Goal: Information Seeking & Learning: Learn about a topic

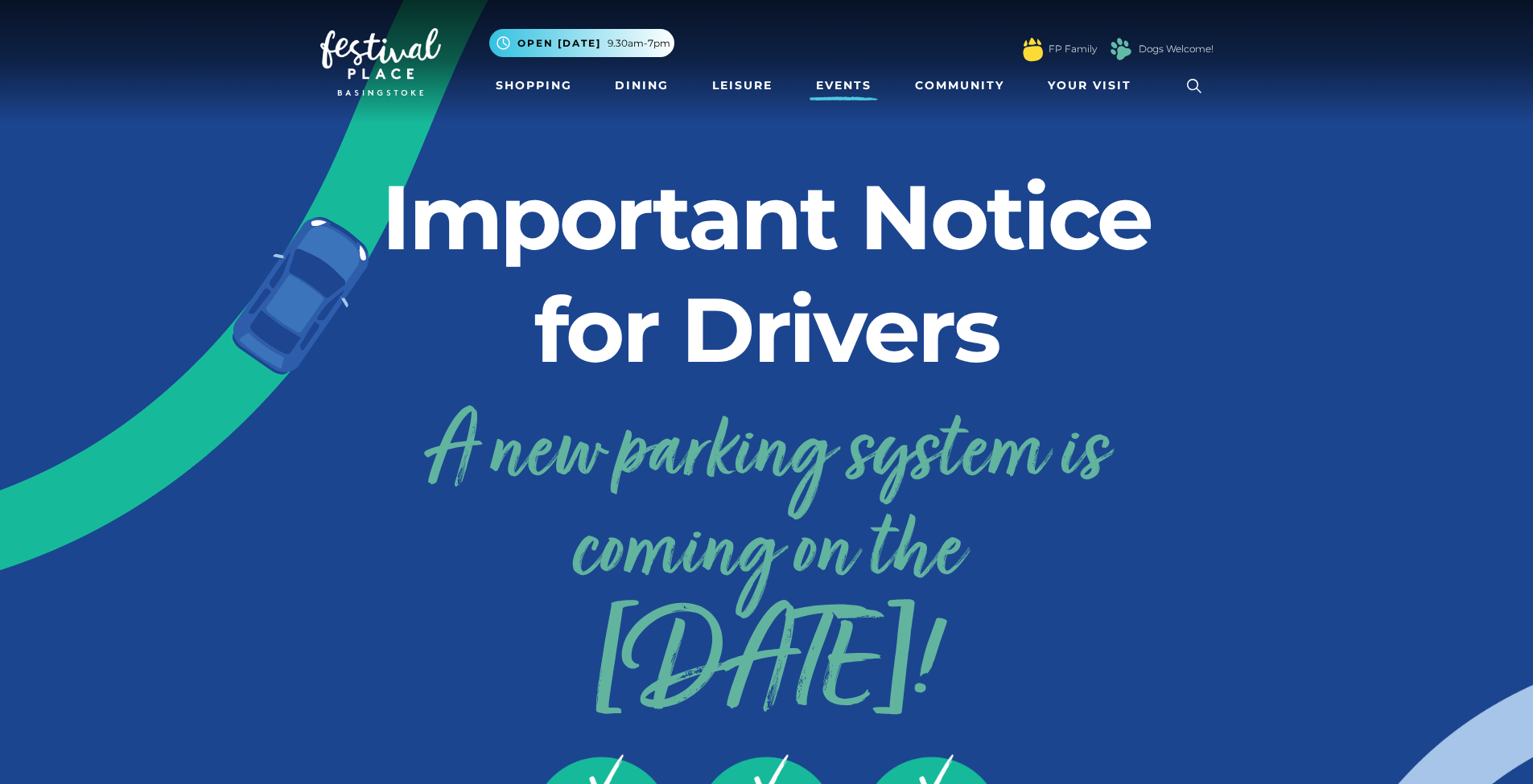
click at [814, 91] on link "Events" at bounding box center [844, 86] width 68 height 30
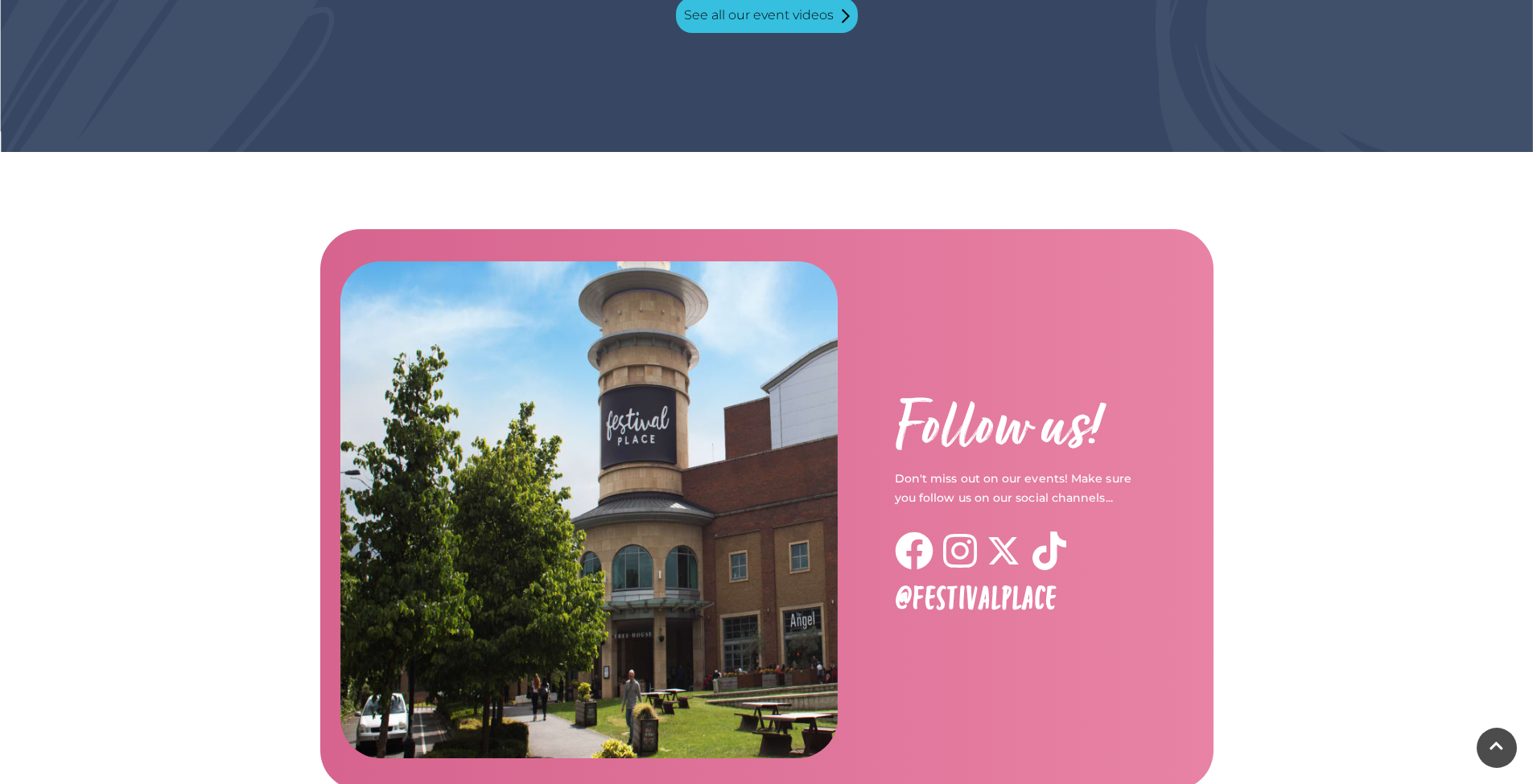
scroll to position [2529, 0]
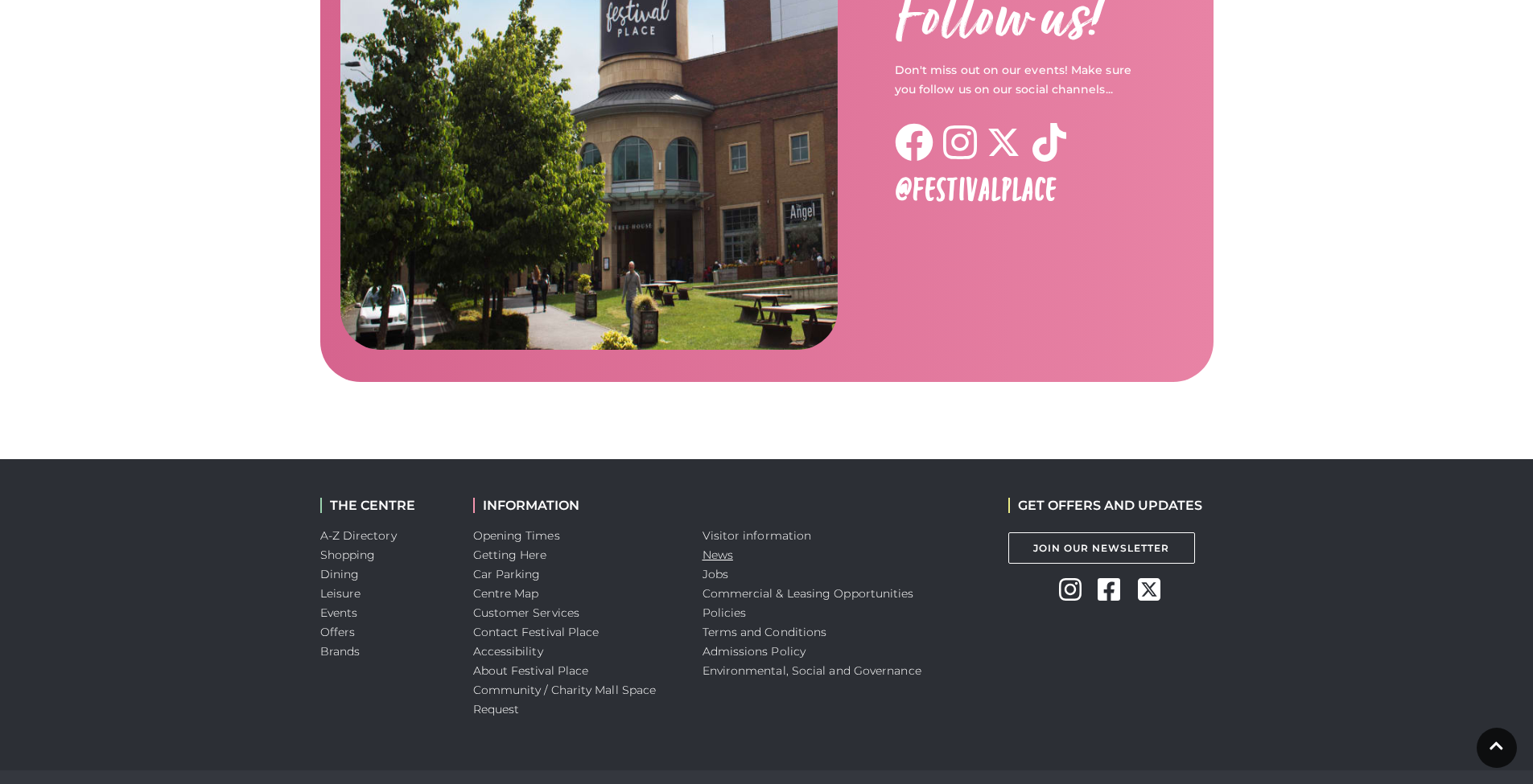
click at [716, 547] on link "News" at bounding box center [717, 554] width 31 height 15
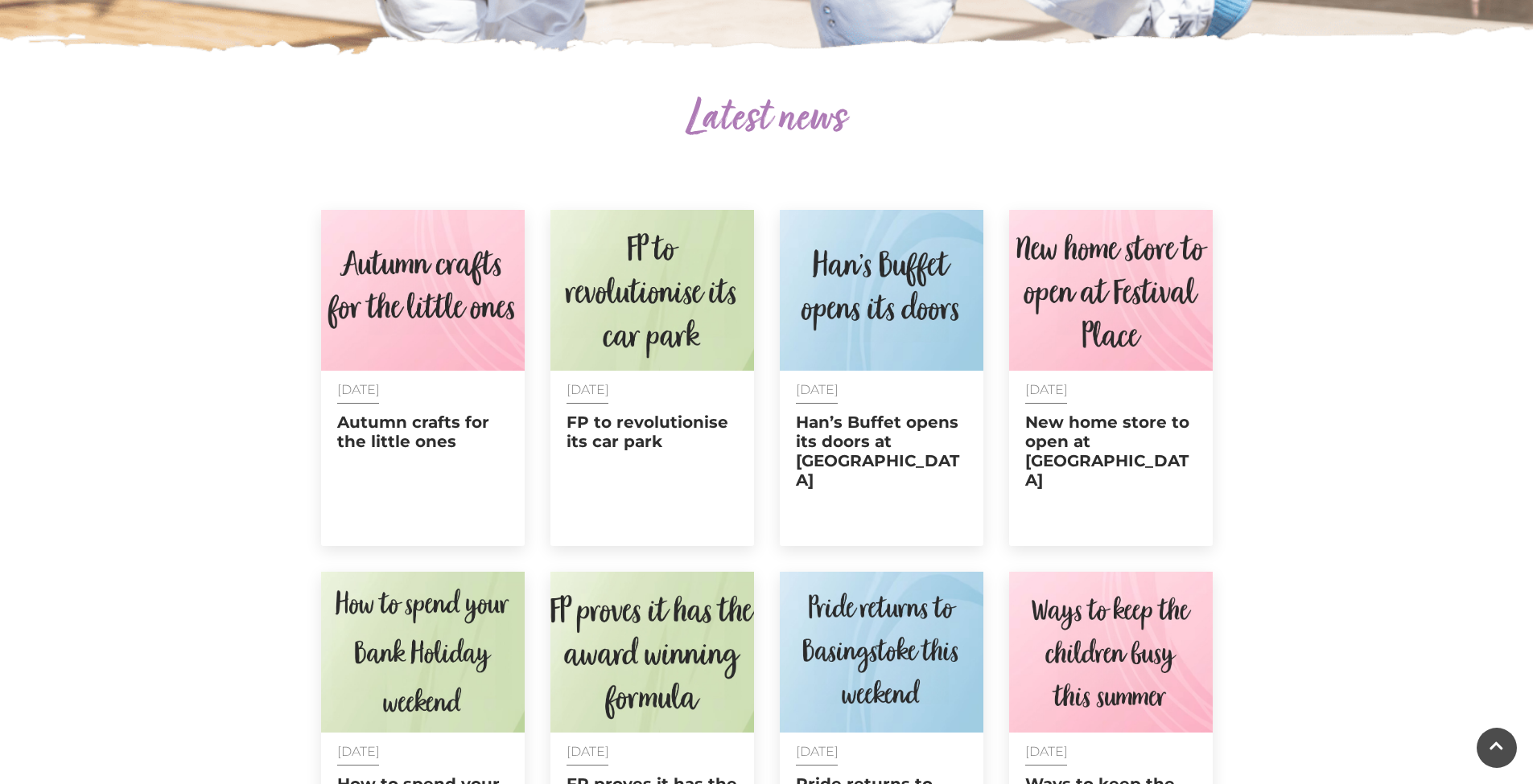
scroll to position [511, 0]
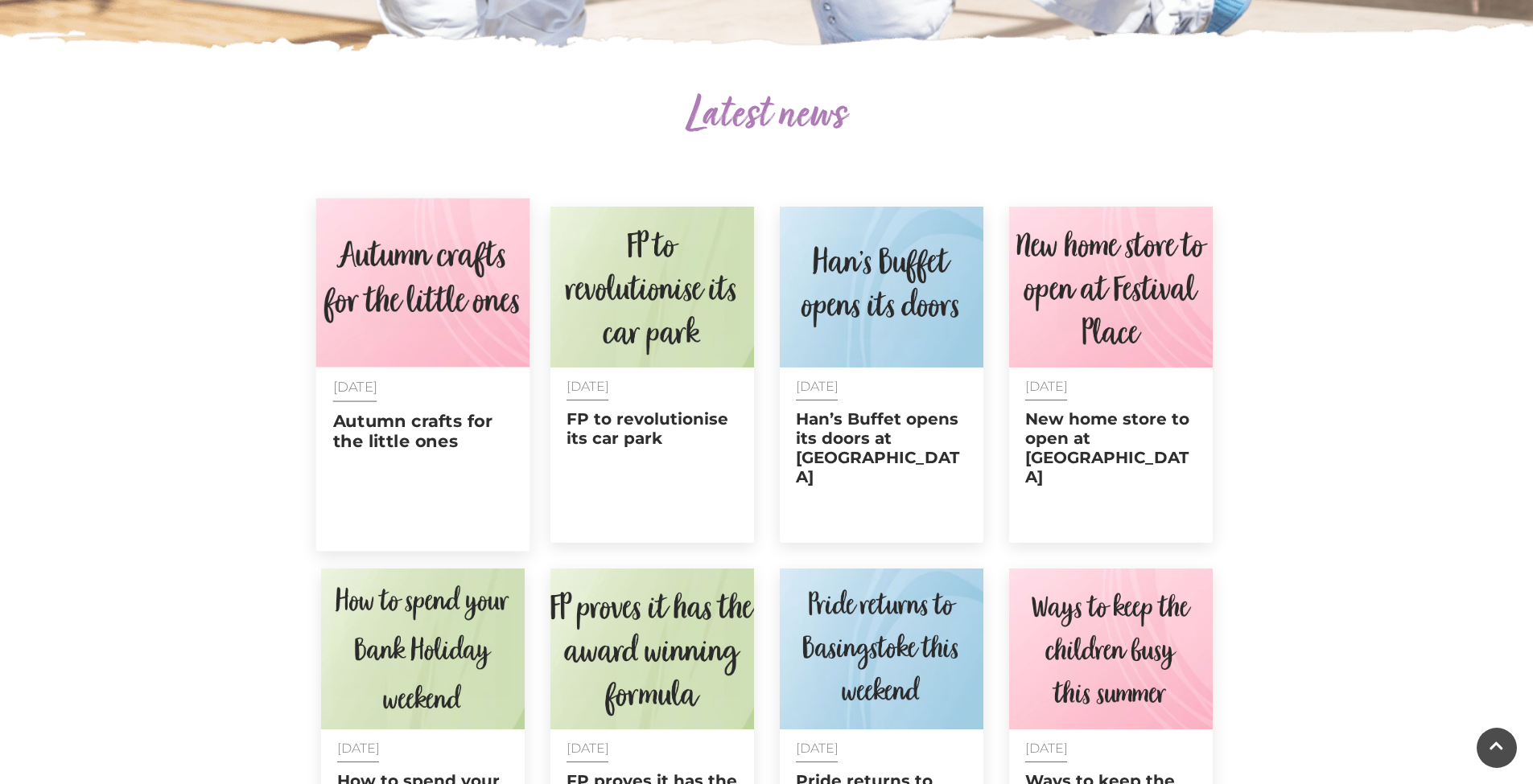
click at [420, 459] on div "[DATE] Autumn crafts for the little ones" at bounding box center [422, 440] width 214 height 144
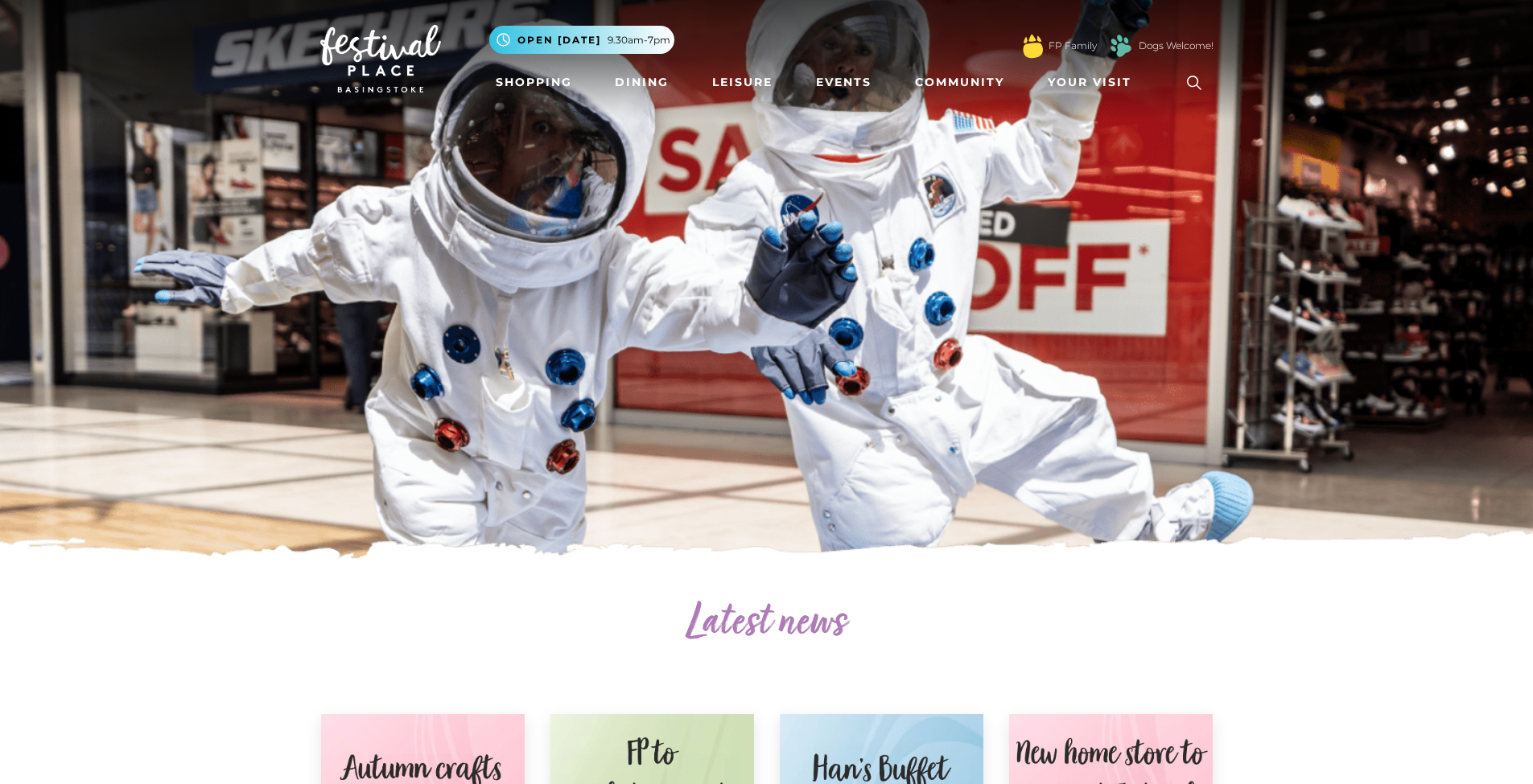
scroll to position [1082, 0]
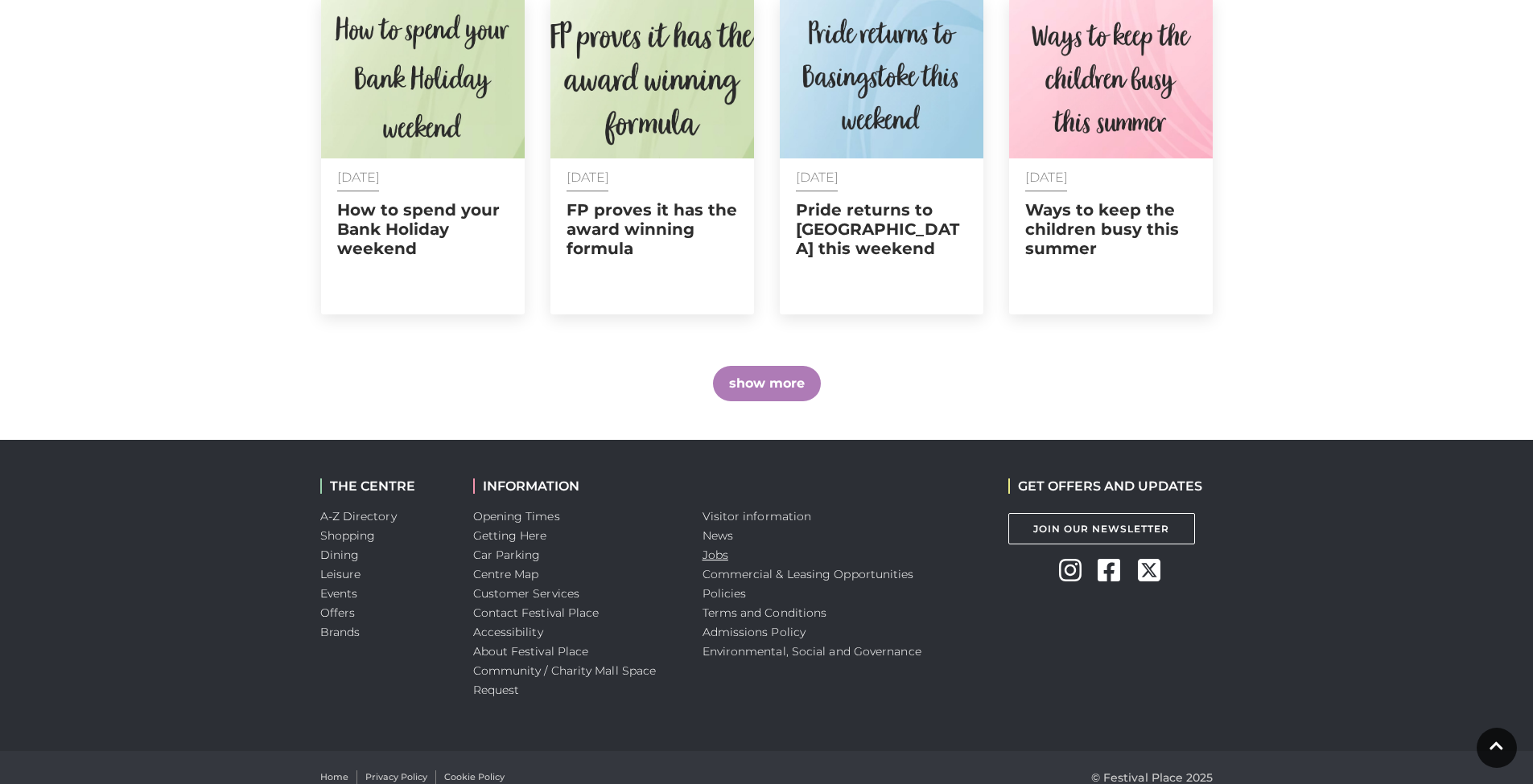
click at [707, 547] on link "Jobs" at bounding box center [715, 554] width 25 height 15
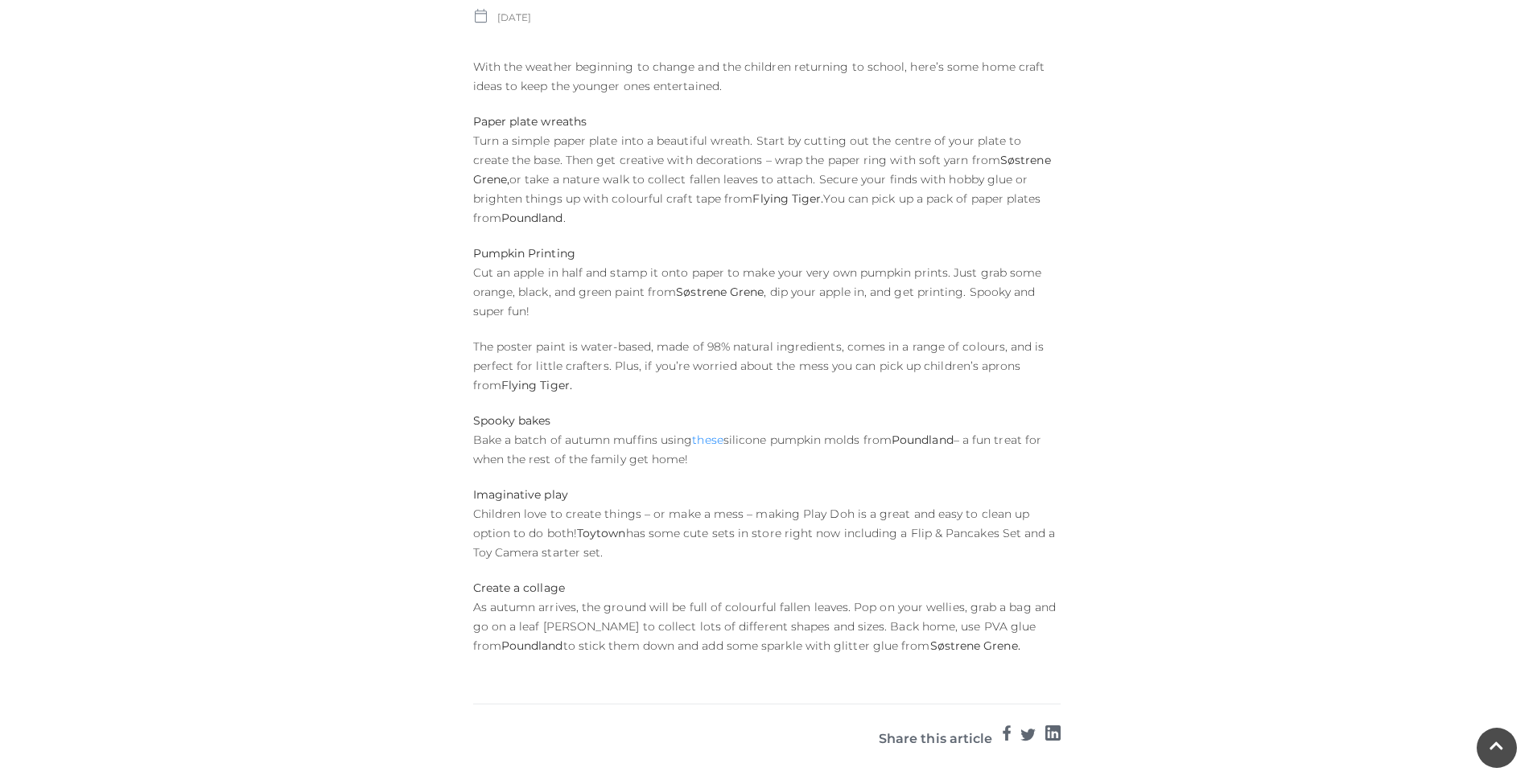
scroll to position [883, 0]
